Goal: Information Seeking & Learning: Learn about a topic

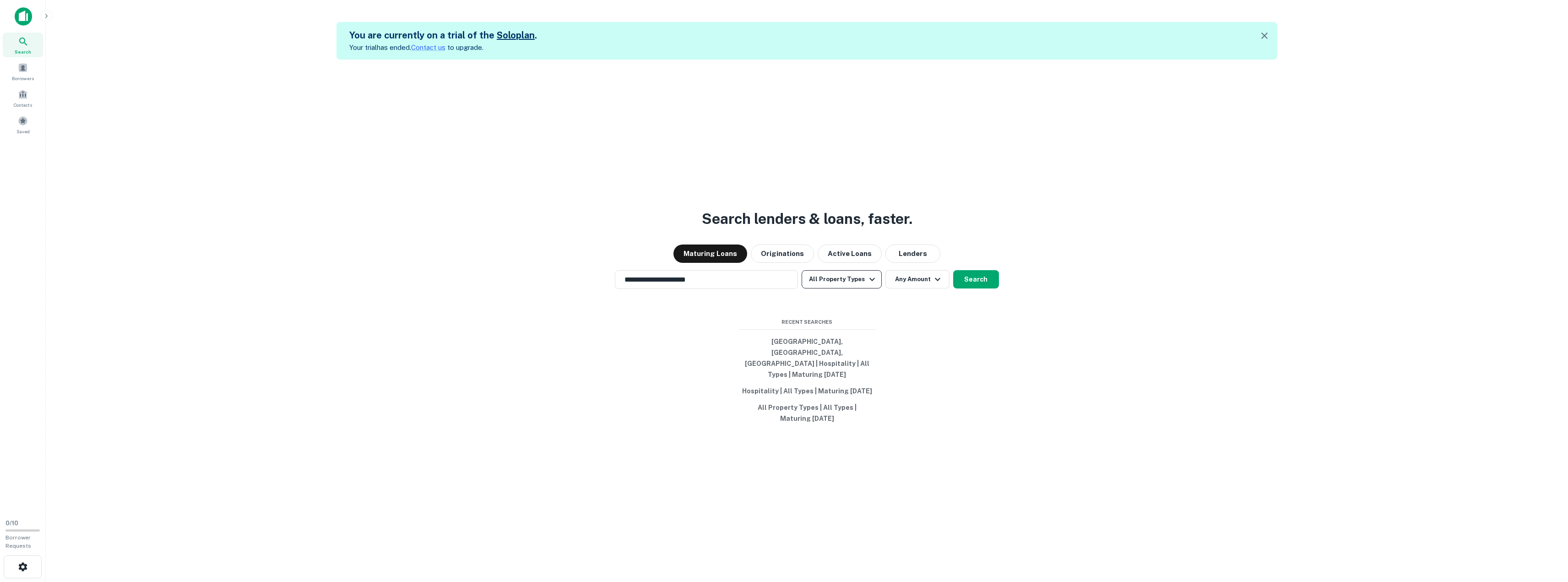
click at [859, 288] on button "All Property Types" at bounding box center [841, 279] width 79 height 18
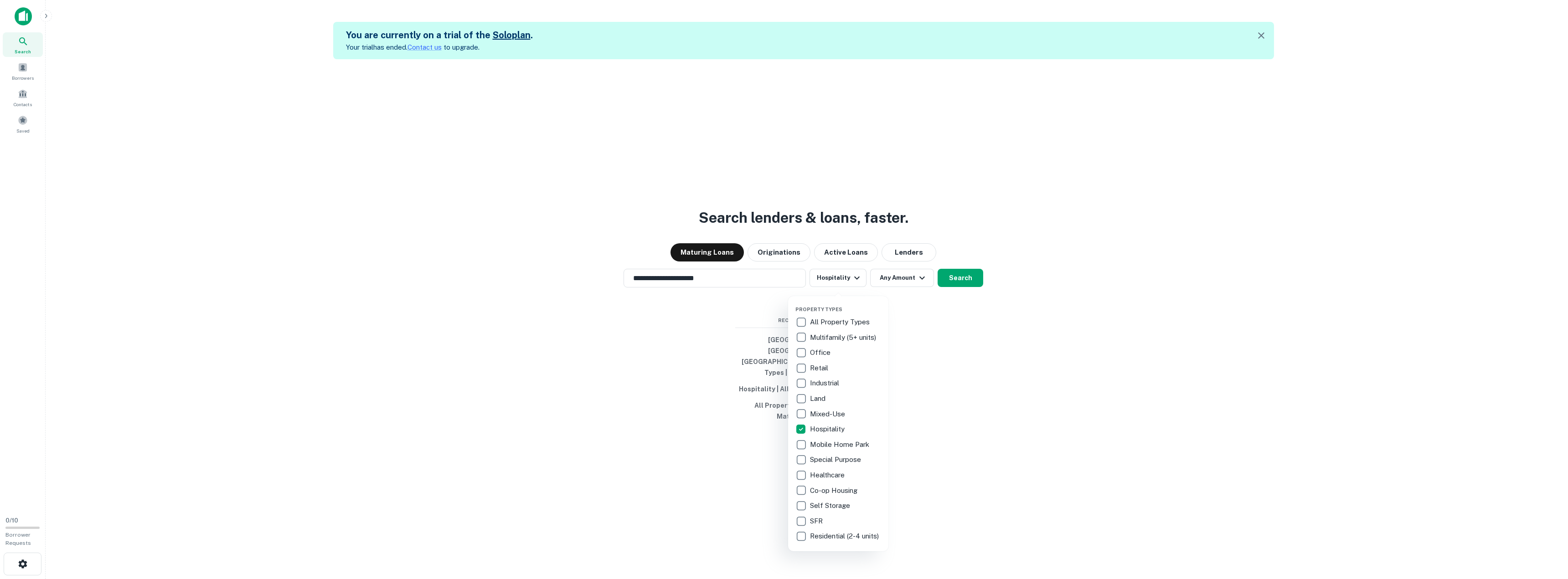
click at [959, 349] on div at bounding box center [784, 290] width 1568 height 579
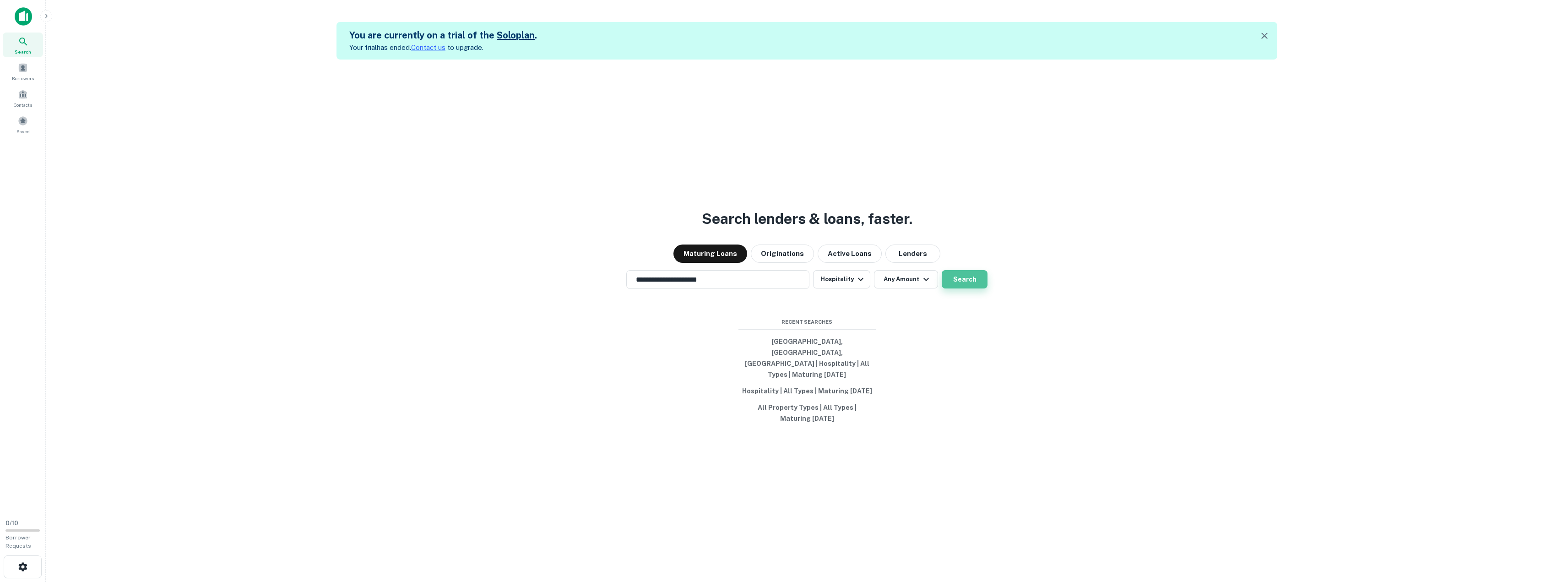
click at [965, 285] on button "Search" at bounding box center [964, 279] width 46 height 18
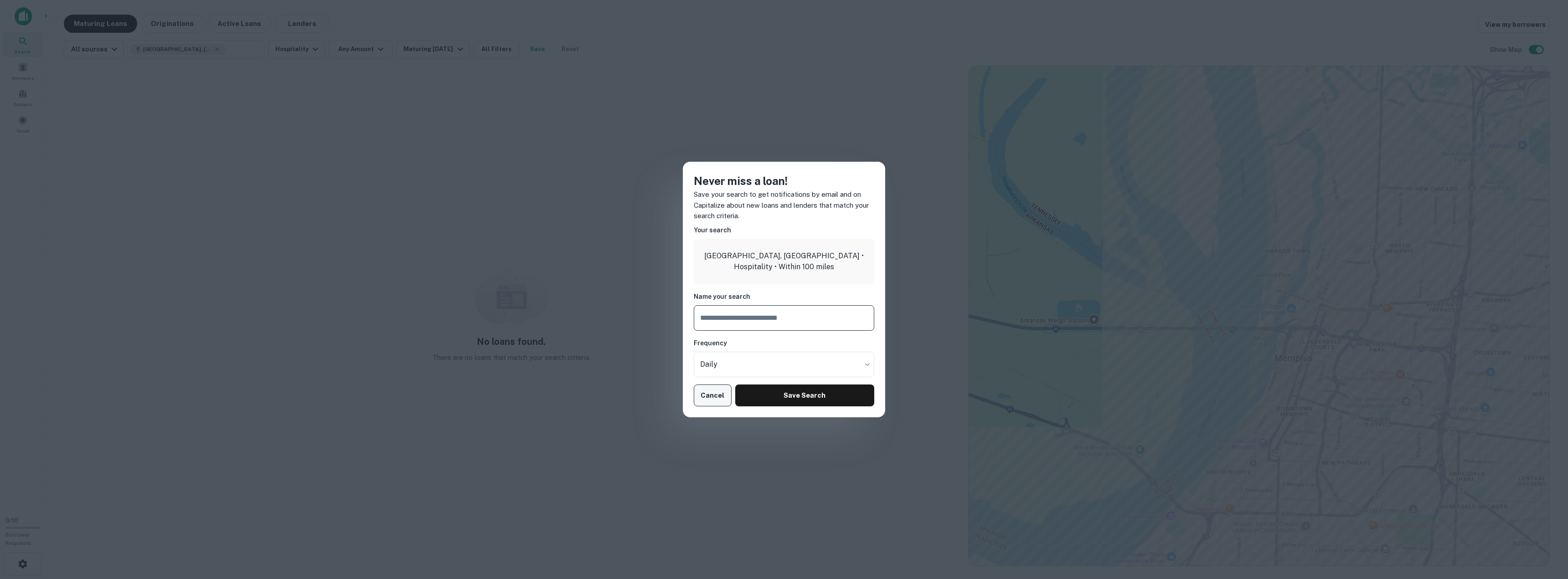
click at [709, 395] on button "Cancel" at bounding box center [713, 395] width 38 height 22
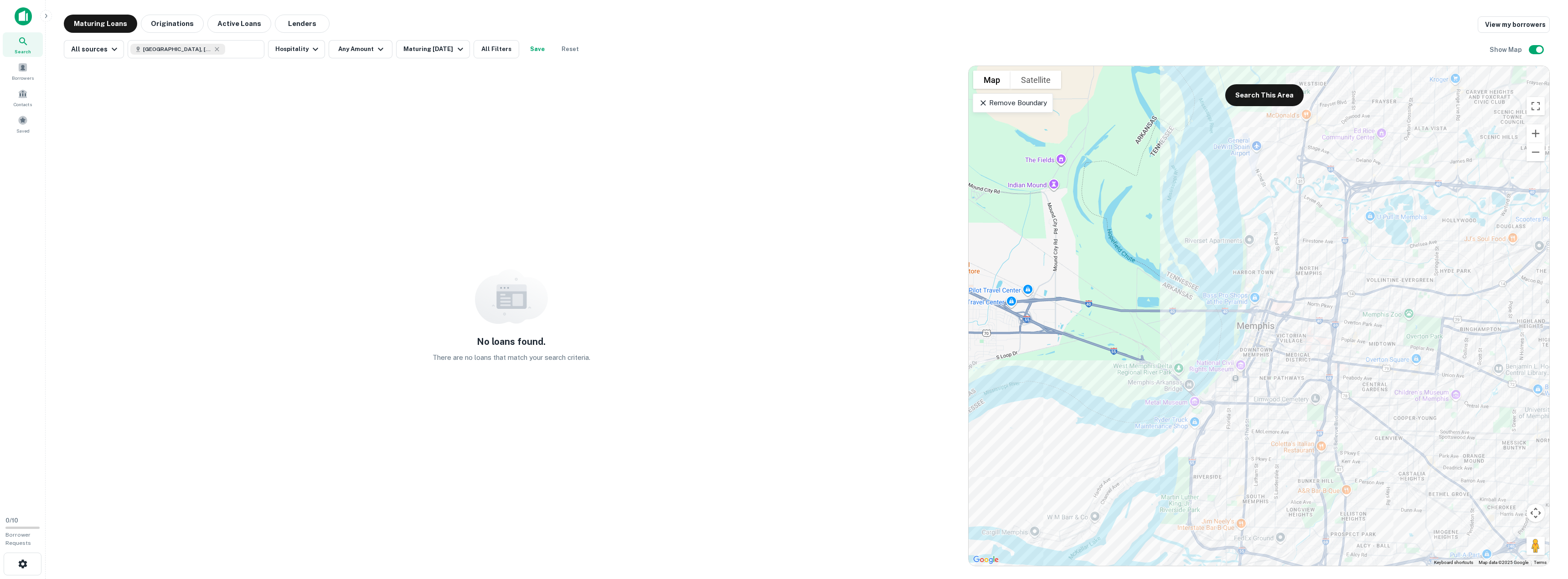
drag, startPoint x: 1146, startPoint y: 369, endPoint x: 1166, endPoint y: 333, distance: 41.2
click at [1166, 333] on div at bounding box center [1259, 316] width 581 height 499
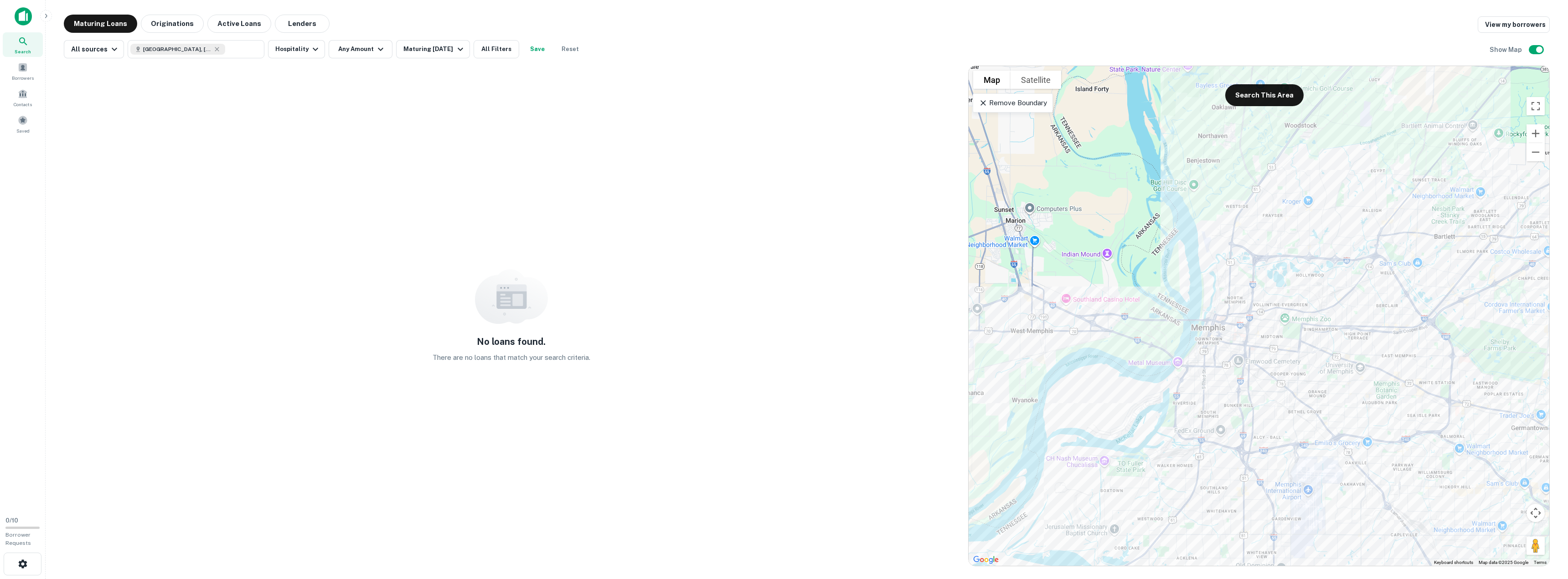
click at [986, 108] on div "Remove Boundary" at bounding box center [1012, 103] width 80 height 19
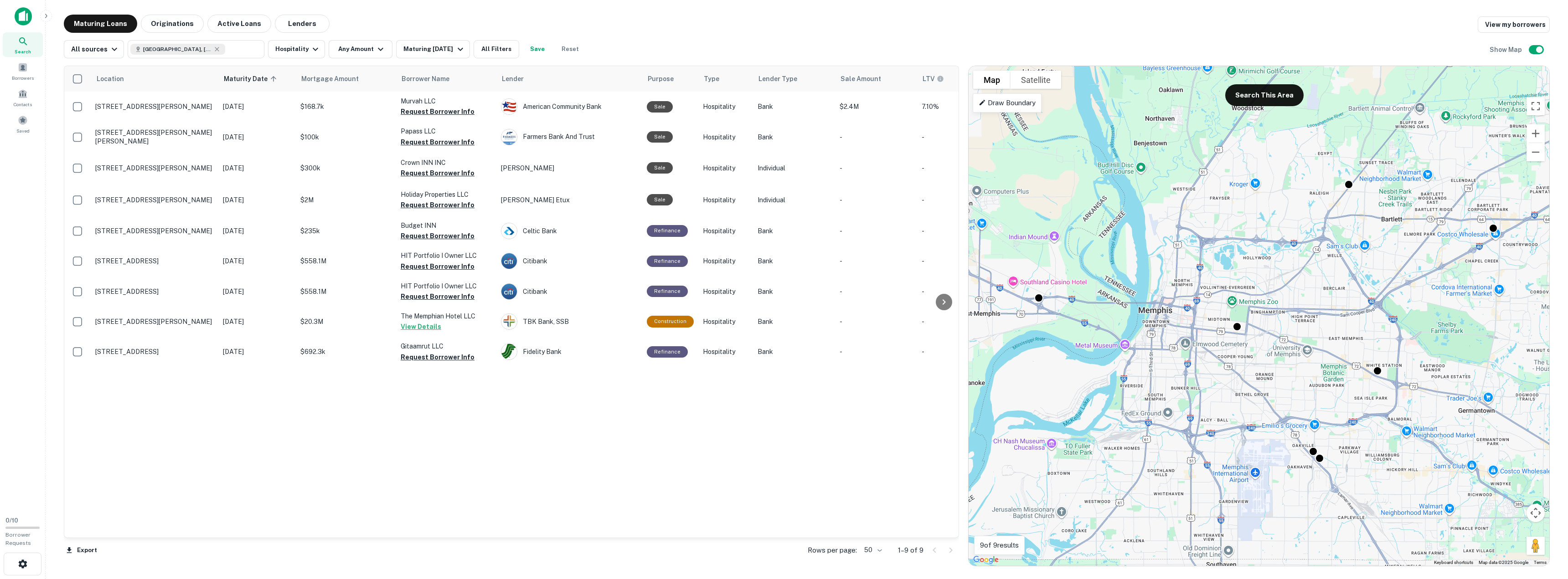
drag, startPoint x: 1452, startPoint y: 262, endPoint x: 1376, endPoint y: 240, distance: 79.1
click at [1376, 240] on div "To activate drag with keyboard, press Alt + Enter. Once in keyboard drag state,…" at bounding box center [1259, 316] width 581 height 499
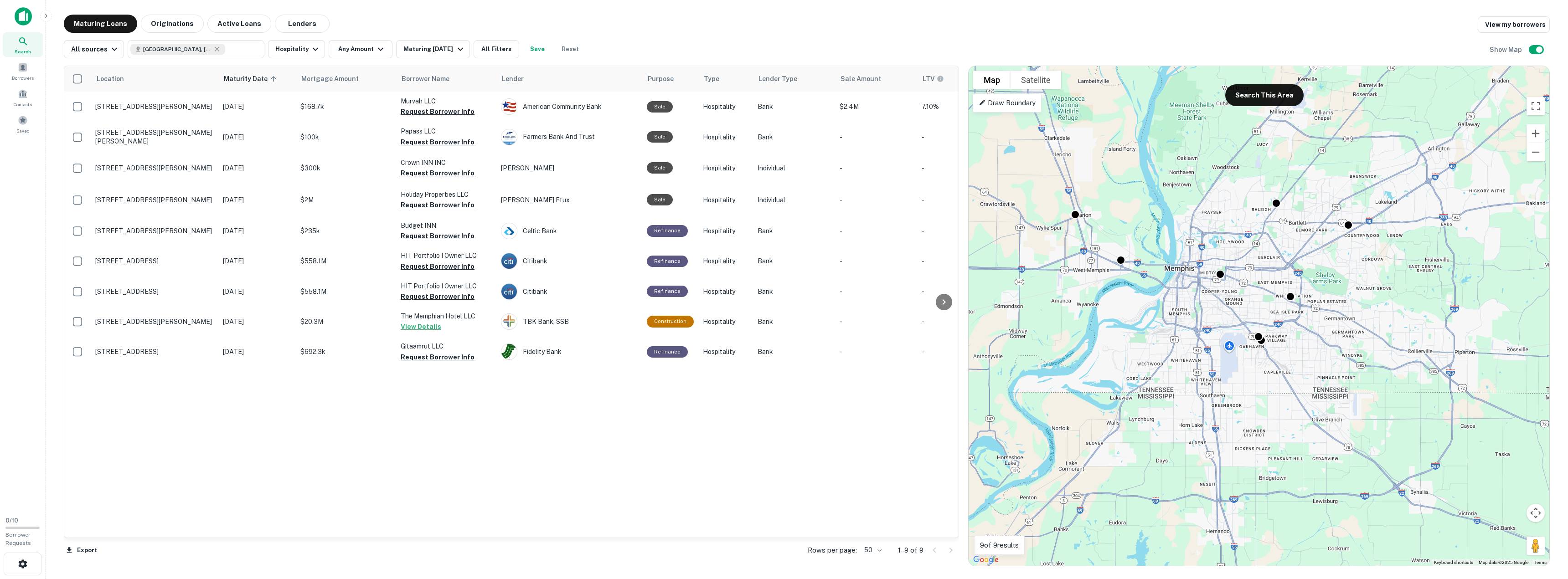
drag, startPoint x: 1379, startPoint y: 487, endPoint x: 1332, endPoint y: 394, distance: 104.2
click at [1332, 394] on div "To activate drag with keyboard, press Alt + Enter. Once in keyboard drag state,…" at bounding box center [1259, 316] width 581 height 499
click at [1269, 98] on button "Search This Area" at bounding box center [1264, 95] width 79 height 22
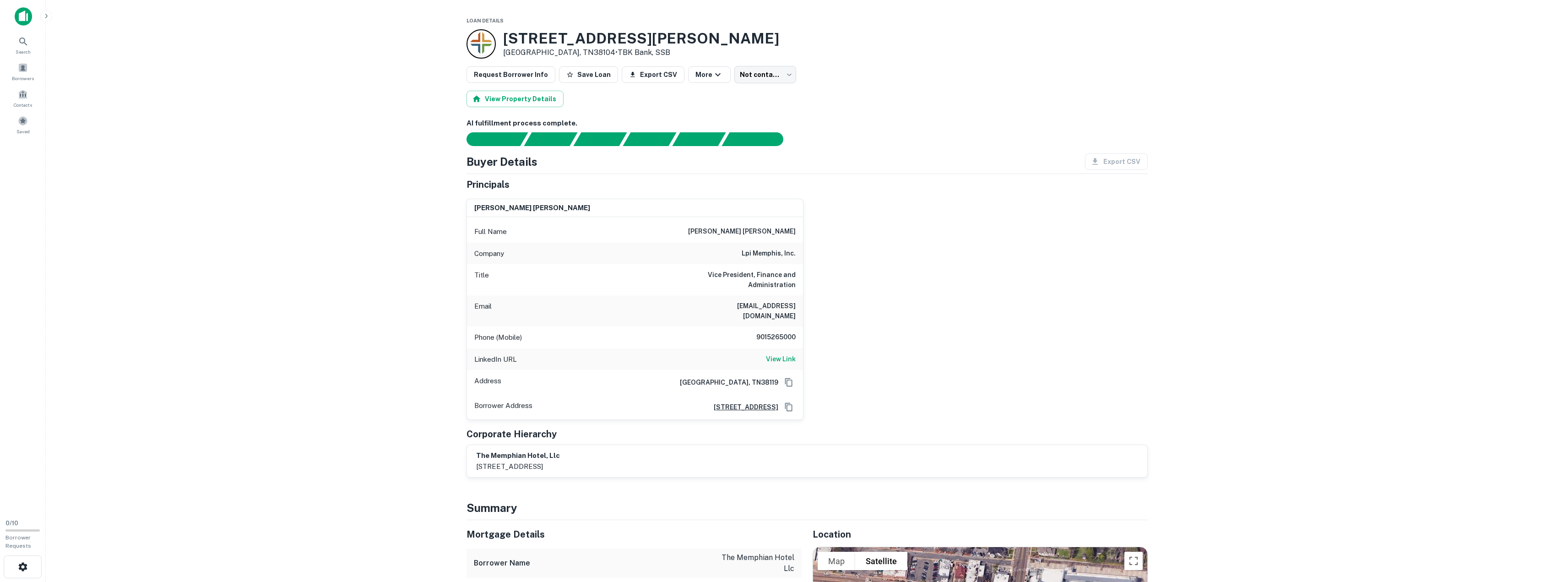
drag, startPoint x: 611, startPoint y: 458, endPoint x: 463, endPoint y: 463, distance: 148.1
click at [375, 423] on main "Loan Details 21 S Cooper St Memphis, TN38104 • TBK Bank, SSB Request Borrower I…" at bounding box center [807, 291] width 1522 height 582
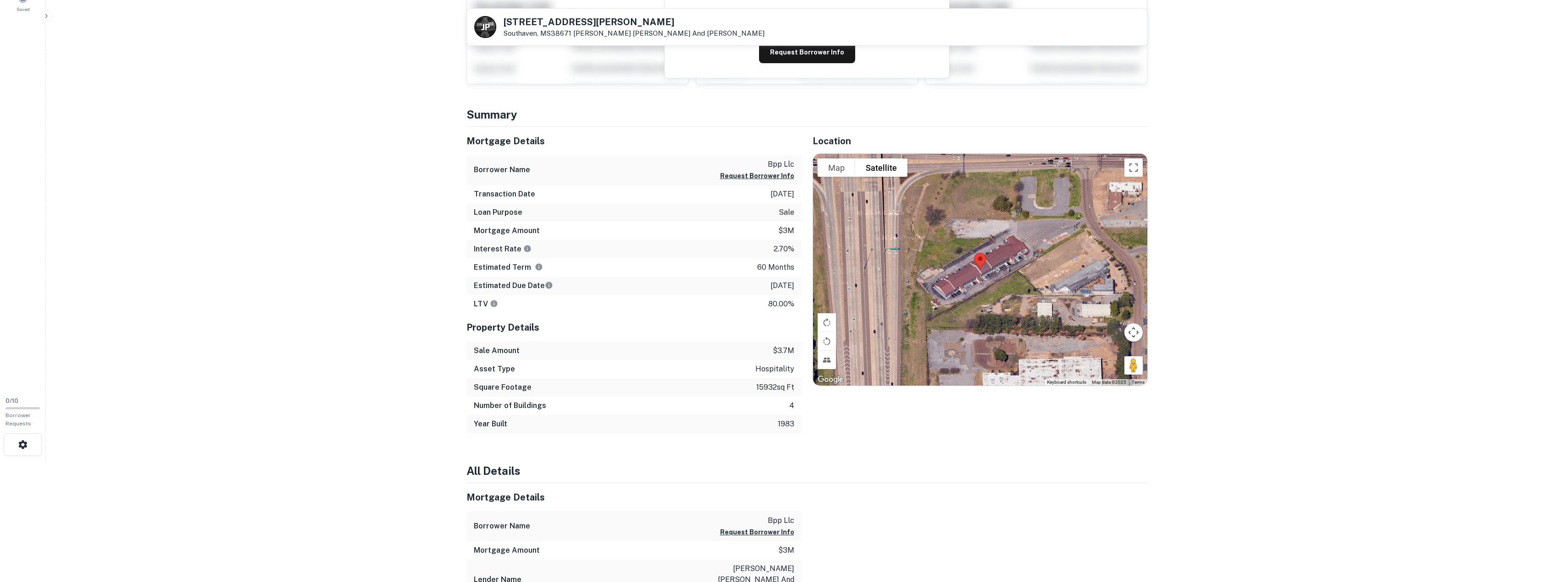
scroll to position [138, 0]
